Goal: Task Accomplishment & Management: Manage account settings

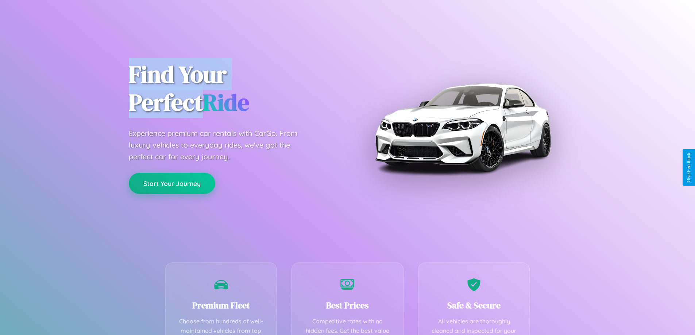
click at [172, 184] on button "Start Your Journey" at bounding box center [172, 183] width 87 height 21
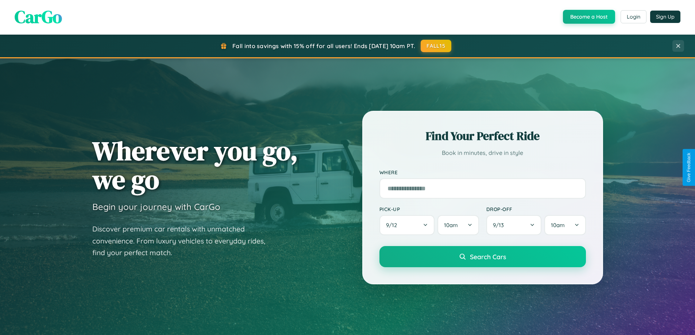
scroll to position [502, 0]
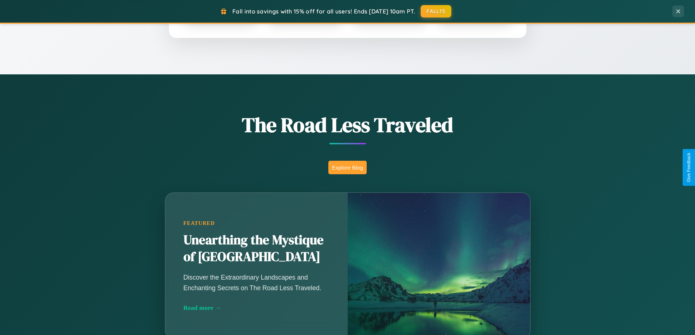
click at [347, 168] on button "Explore Blog" at bounding box center [347, 168] width 38 height 14
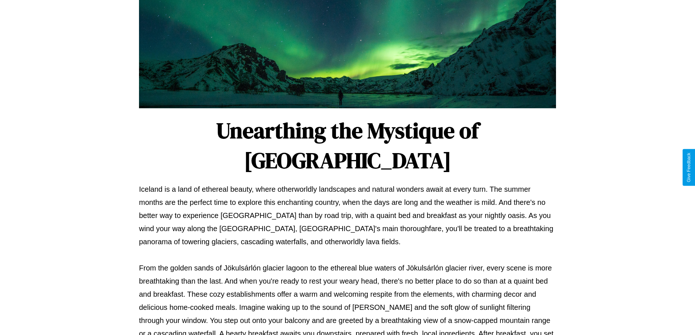
scroll to position [236, 0]
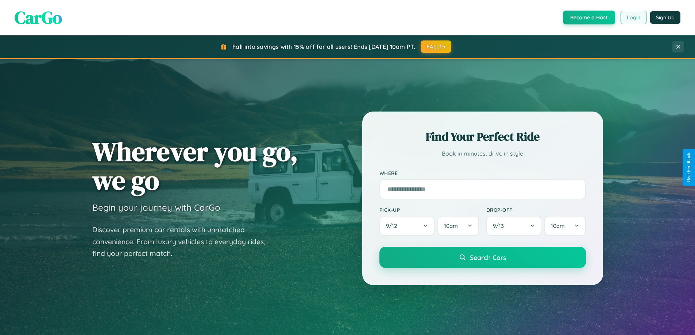
click at [633, 18] on button "Login" at bounding box center [634, 17] width 26 height 13
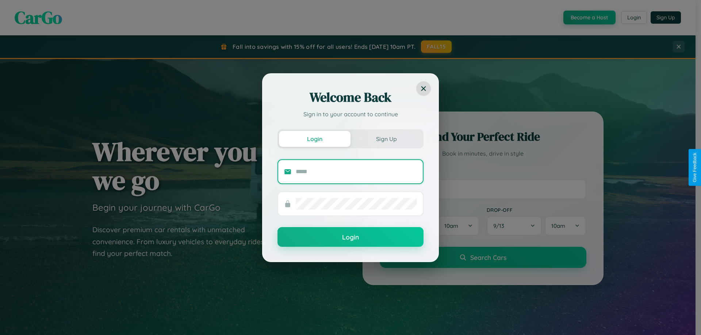
click at [356, 172] on input "text" at bounding box center [356, 172] width 121 height 12
type input "**********"
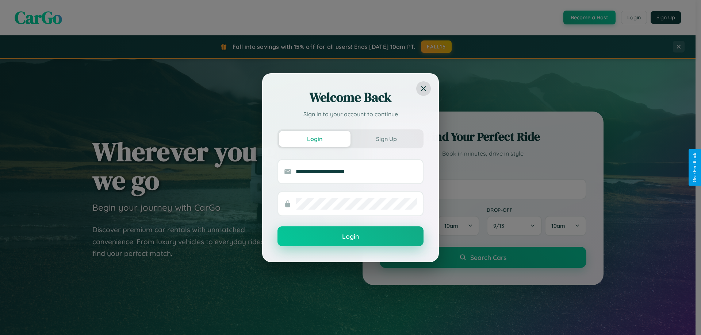
click at [350, 237] on button "Login" at bounding box center [350, 237] width 146 height 20
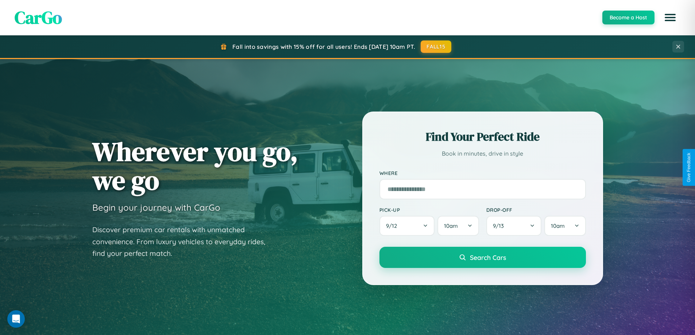
scroll to position [22, 0]
